Goal: Task Accomplishment & Management: Use online tool/utility

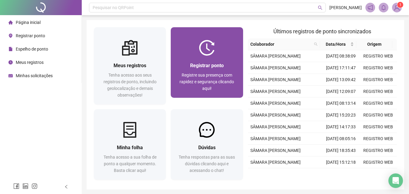
click at [213, 59] on div "Registrar ponto Registre sua presença com rapidez e segurança clicando aqui!" at bounding box center [207, 77] width 72 height 42
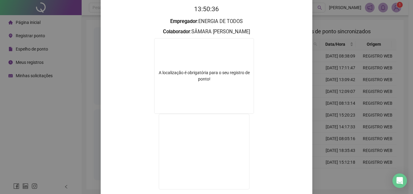
scroll to position [91, 0]
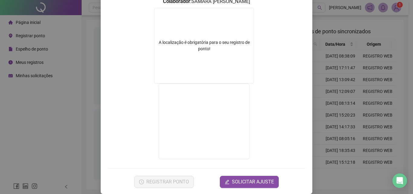
click at [215, 31] on div "A localização é obrigatória para o seu registro de ponto!" at bounding box center [204, 46] width 100 height 76
click at [211, 49] on div "A localização é obrigatória para o seu registro de ponto!" at bounding box center [204, 45] width 99 height 13
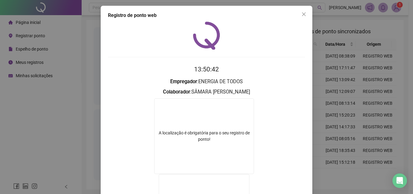
scroll to position [0, 0]
click at [304, 13] on icon "close" at bounding box center [304, 14] width 5 height 5
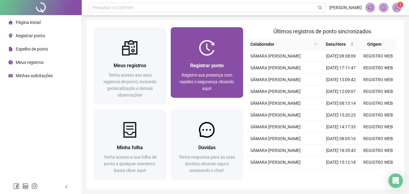
click at [188, 62] on div "Registrar ponto" at bounding box center [207, 66] width 58 height 8
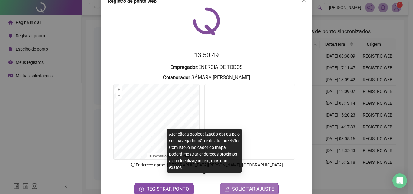
scroll to position [29, 0]
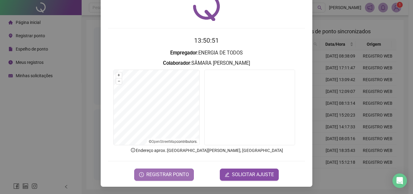
click at [168, 177] on span "REGISTRAR PONTO" at bounding box center [167, 174] width 43 height 7
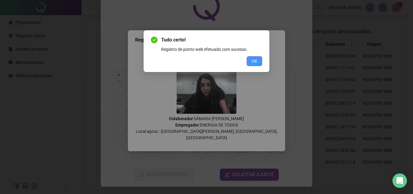
click at [256, 64] on span "OK" at bounding box center [255, 61] width 6 height 7
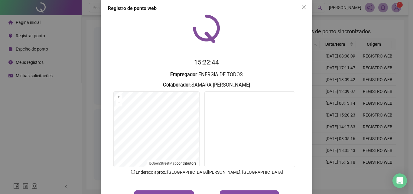
scroll to position [0, 0]
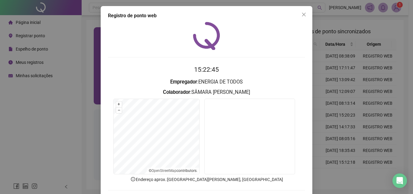
drag, startPoint x: 27, startPoint y: 79, endPoint x: 110, endPoint y: 60, distance: 85.0
click at [28, 79] on div "Registro de ponto web 15:22:45 Empregador : ENERGIA DE TODOS Colaborador : SÂMA…" at bounding box center [206, 97] width 413 height 194
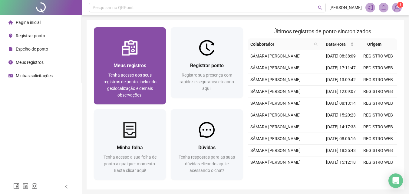
click at [124, 68] on span "Meus registros" at bounding box center [129, 66] width 33 height 6
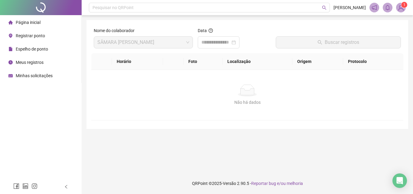
click at [33, 62] on span "Meus registros" at bounding box center [30, 62] width 28 height 5
click at [24, 62] on span "Meus registros" at bounding box center [30, 62] width 28 height 5
click at [16, 61] on span "Meus registros" at bounding box center [30, 62] width 28 height 5
click at [25, 63] on span "Meus registros" at bounding box center [30, 62] width 28 height 5
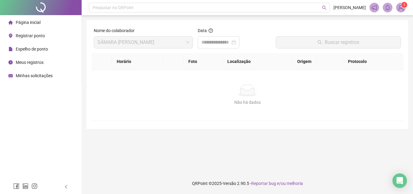
click at [26, 19] on div "Página inicial" at bounding box center [24, 22] width 32 height 12
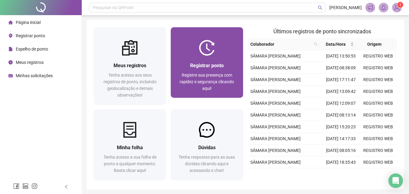
click at [205, 68] on span "Registrar ponto" at bounding box center [207, 66] width 34 height 6
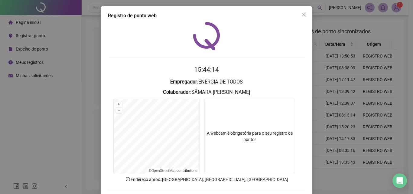
scroll to position [29, 0]
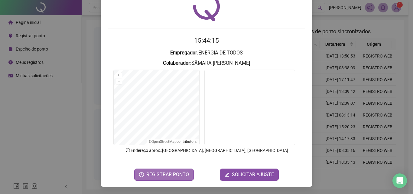
click at [162, 169] on button "REGISTRAR PONTO" at bounding box center [164, 175] width 60 height 12
